Goal: Navigation & Orientation: Go to known website

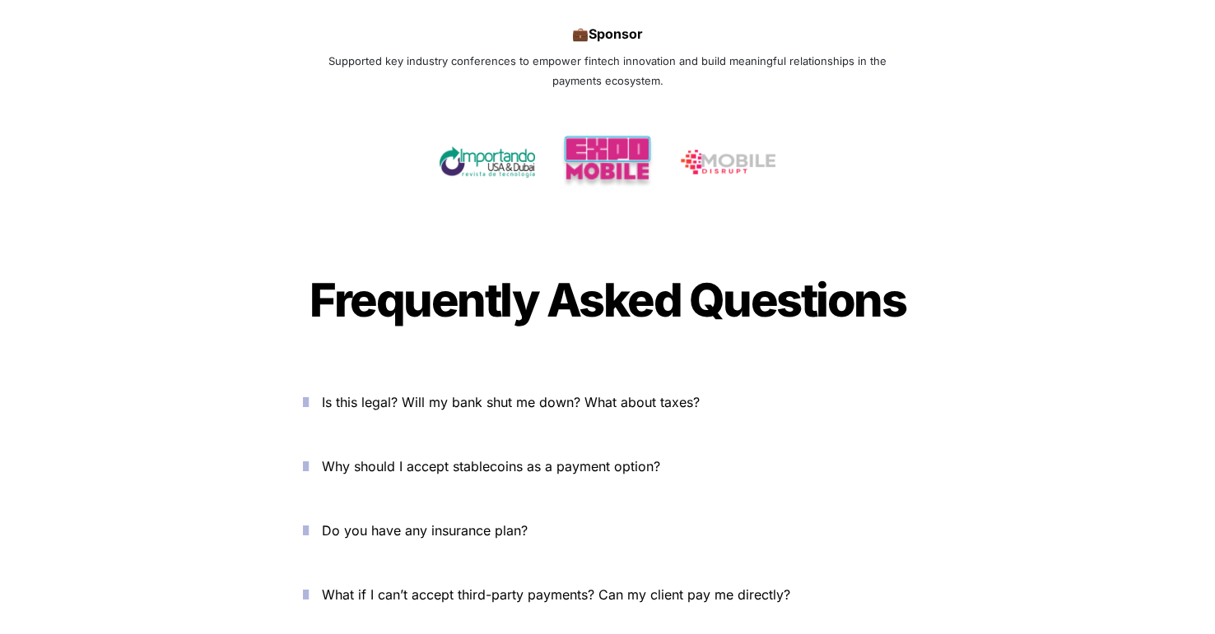
scroll to position [5852, 0]
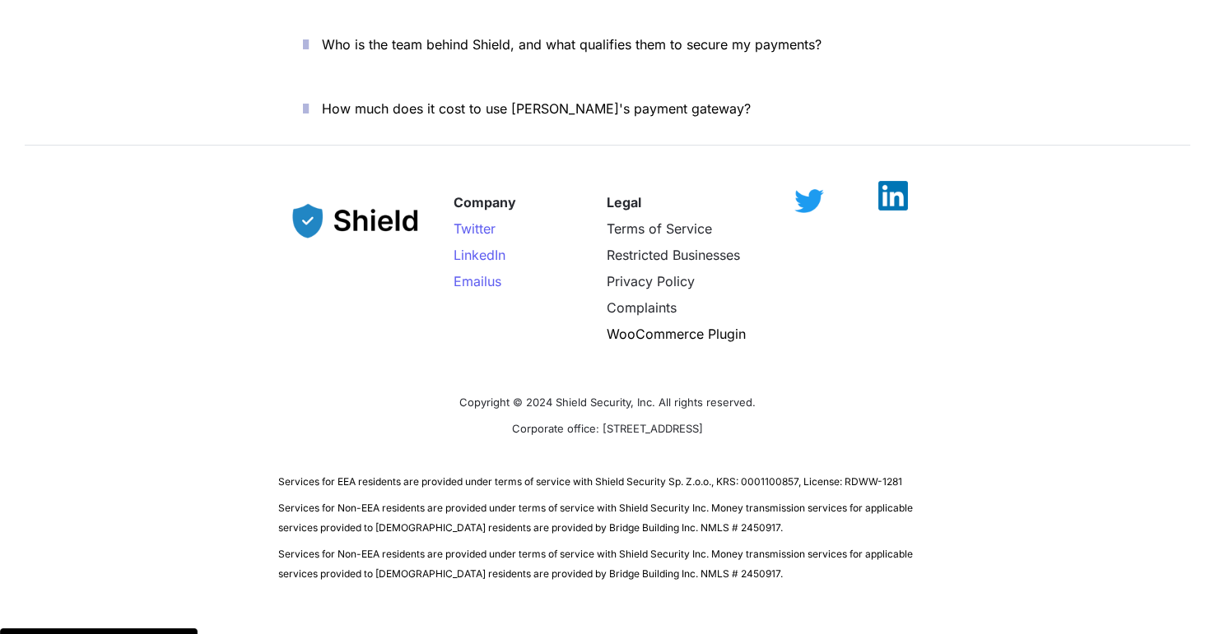
click at [885, 181] on img at bounding box center [893, 196] width 30 height 30
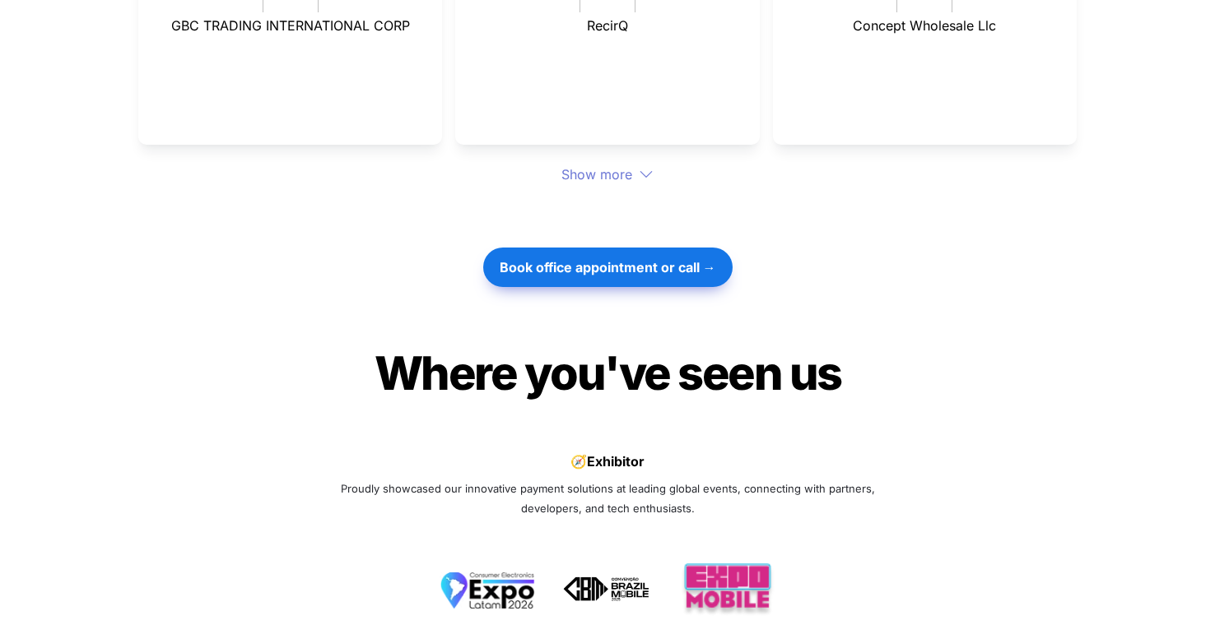
scroll to position [4403, 0]
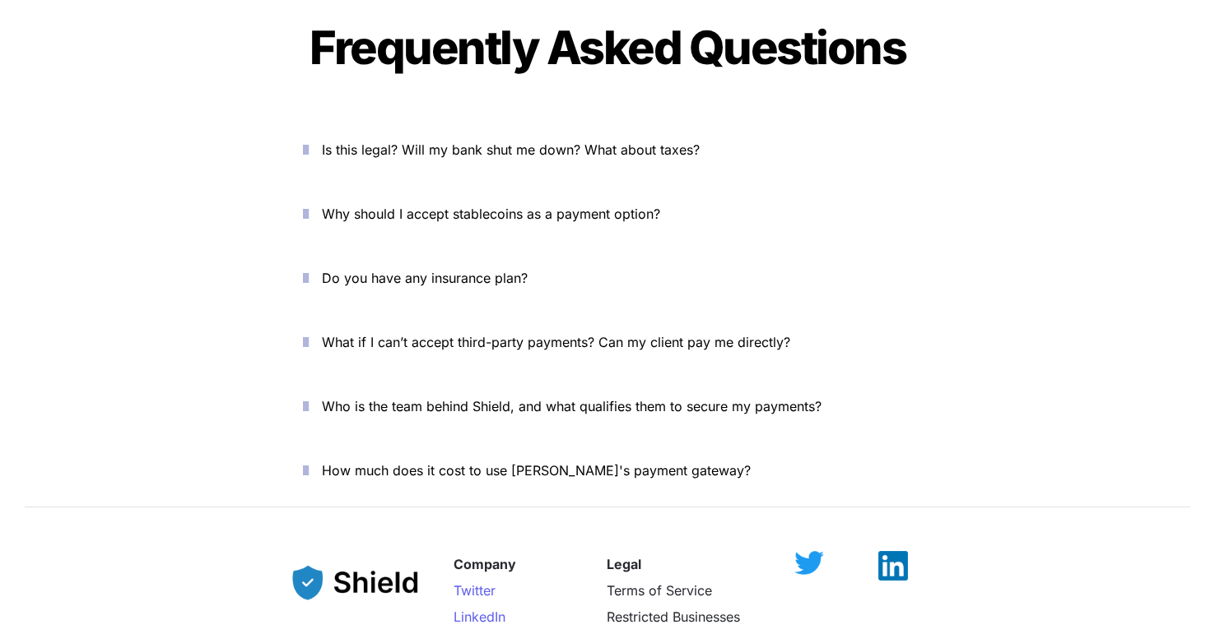
scroll to position [5852, 0]
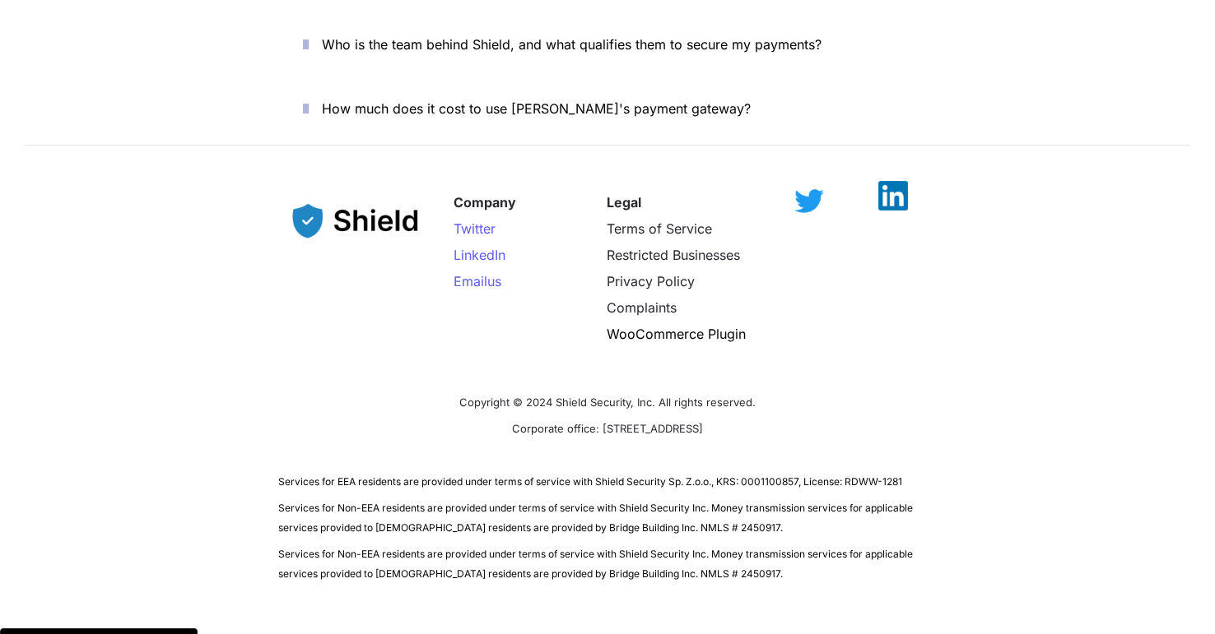
click at [888, 181] on img at bounding box center [893, 196] width 30 height 30
click at [481, 321] on div "Company Twitter LinkedIn Email us Legal Terms of Service Restricted Businesses …" at bounding box center [607, 281] width 658 height 216
